Goal: Task Accomplishment & Management: Manage account settings

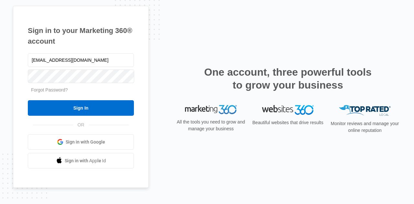
type input "[EMAIL_ADDRESS][DOMAIN_NAME]"
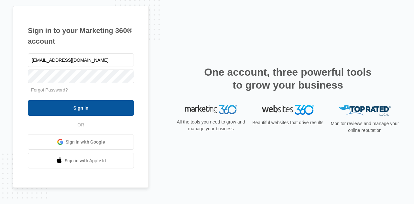
click at [87, 103] on input "Sign In" at bounding box center [81, 108] width 106 height 16
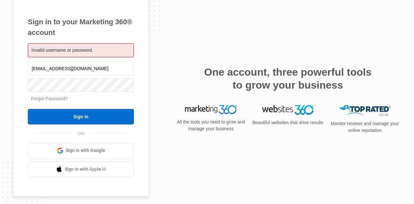
click at [57, 99] on link "Forgot Password?" at bounding box center [49, 98] width 37 height 5
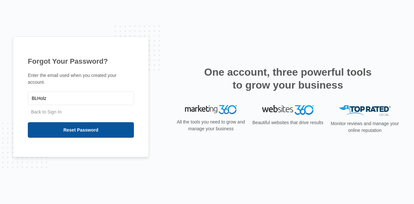
type input "BLHolz"
click at [79, 127] on input "Reset Password" at bounding box center [81, 130] width 106 height 16
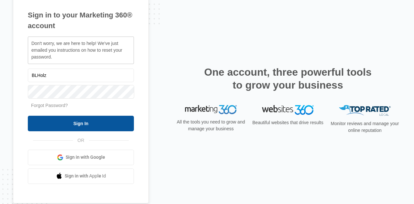
click at [81, 120] on input "Sign In" at bounding box center [81, 124] width 106 height 16
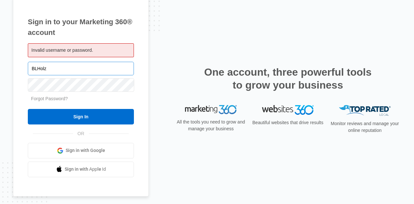
click at [47, 68] on input "BLHolz" at bounding box center [81, 69] width 106 height 14
click at [89, 150] on span "Sign in with Google" at bounding box center [85, 150] width 39 height 7
